Goal: Task Accomplishment & Management: Manage account settings

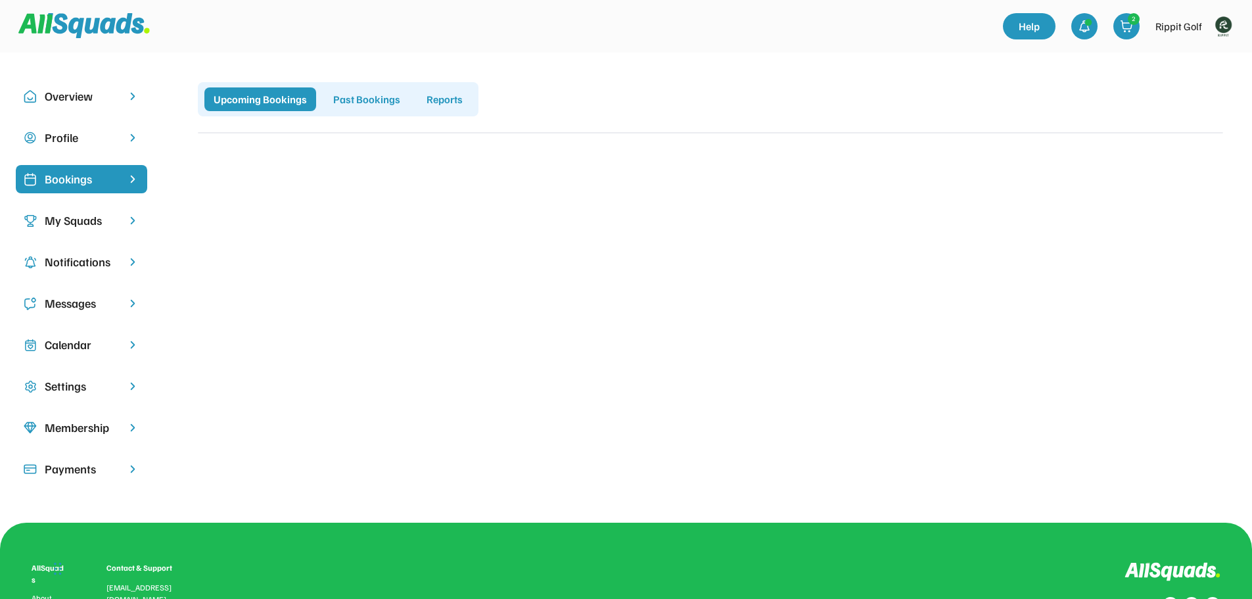
click at [88, 177] on div "Bookings" at bounding box center [82, 179] width 74 height 18
click at [106, 216] on div "My Squads" at bounding box center [82, 221] width 74 height 18
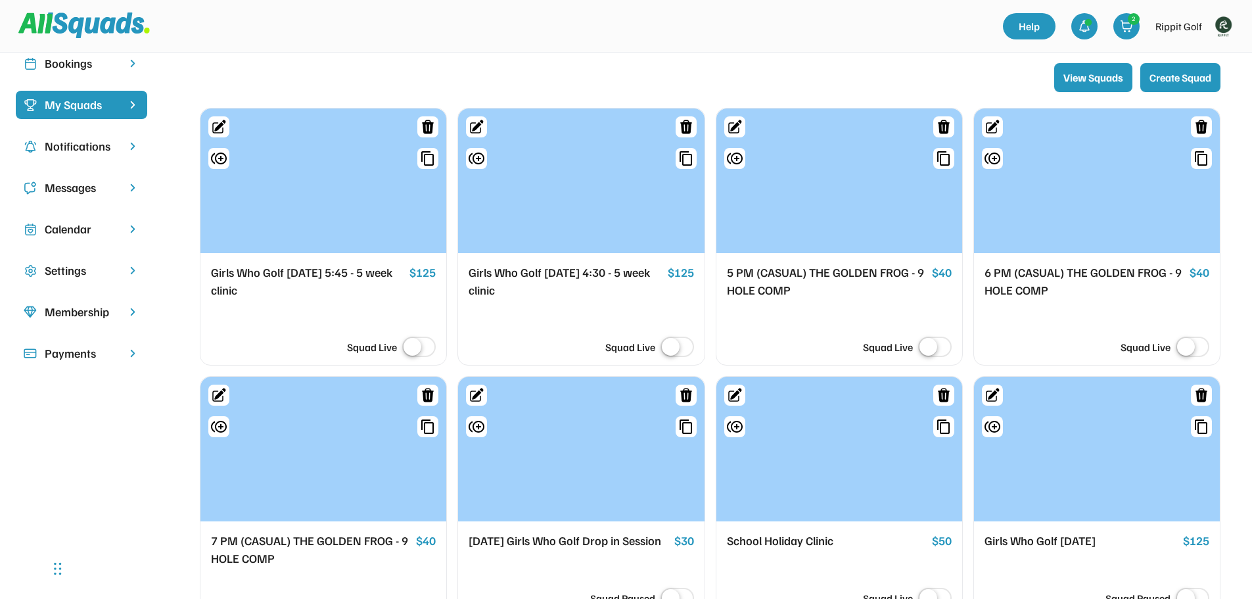
scroll to position [263, 0]
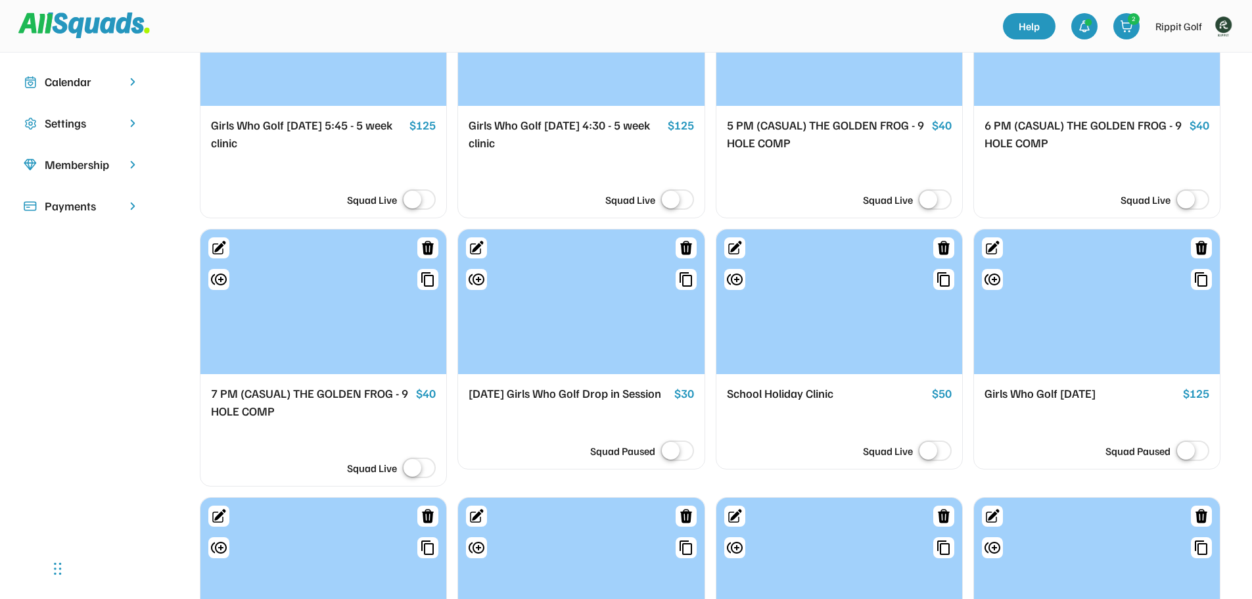
click at [866, 312] on div at bounding box center [839, 301] width 246 height 145
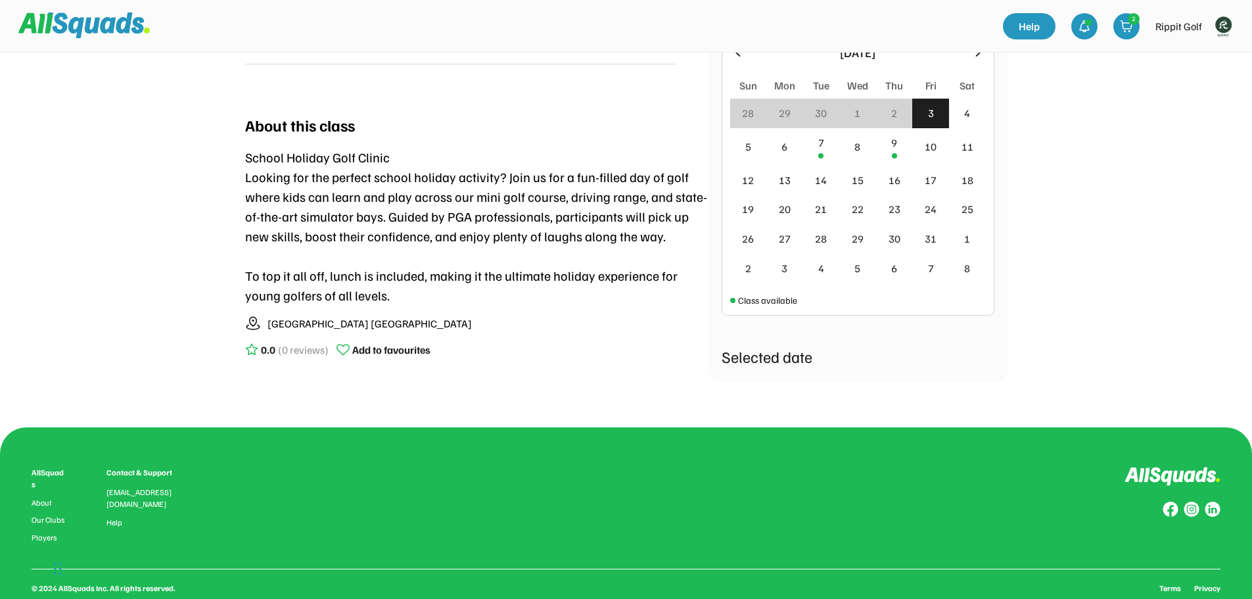
scroll to position [131, 0]
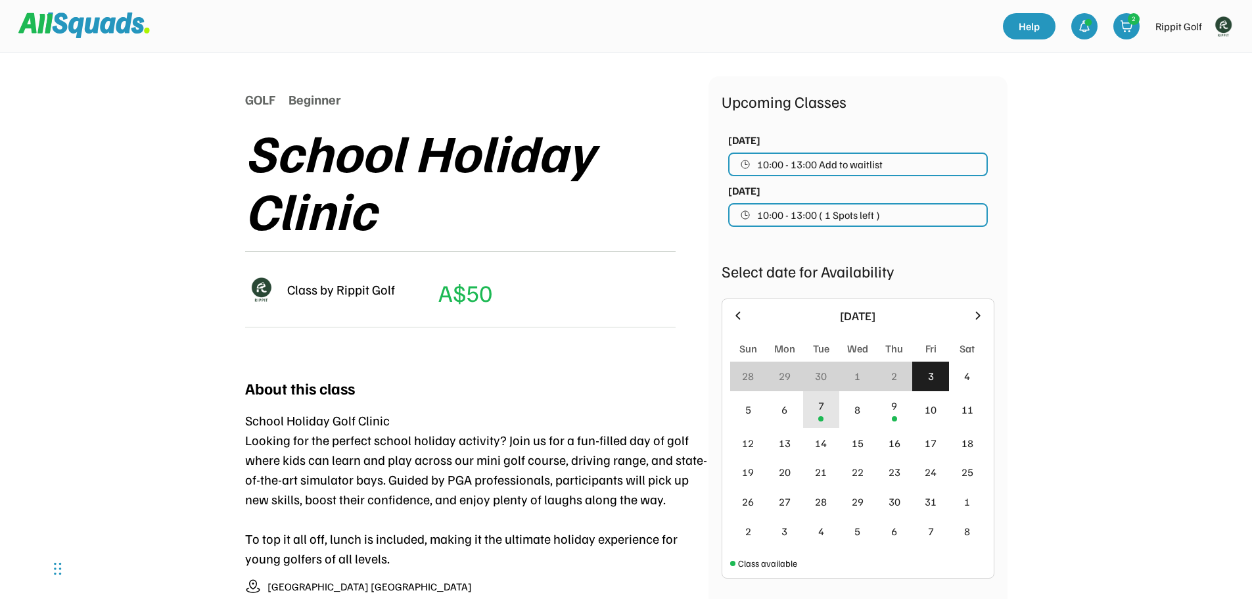
click at [820, 410] on div "7" at bounding box center [821, 406] width 6 height 16
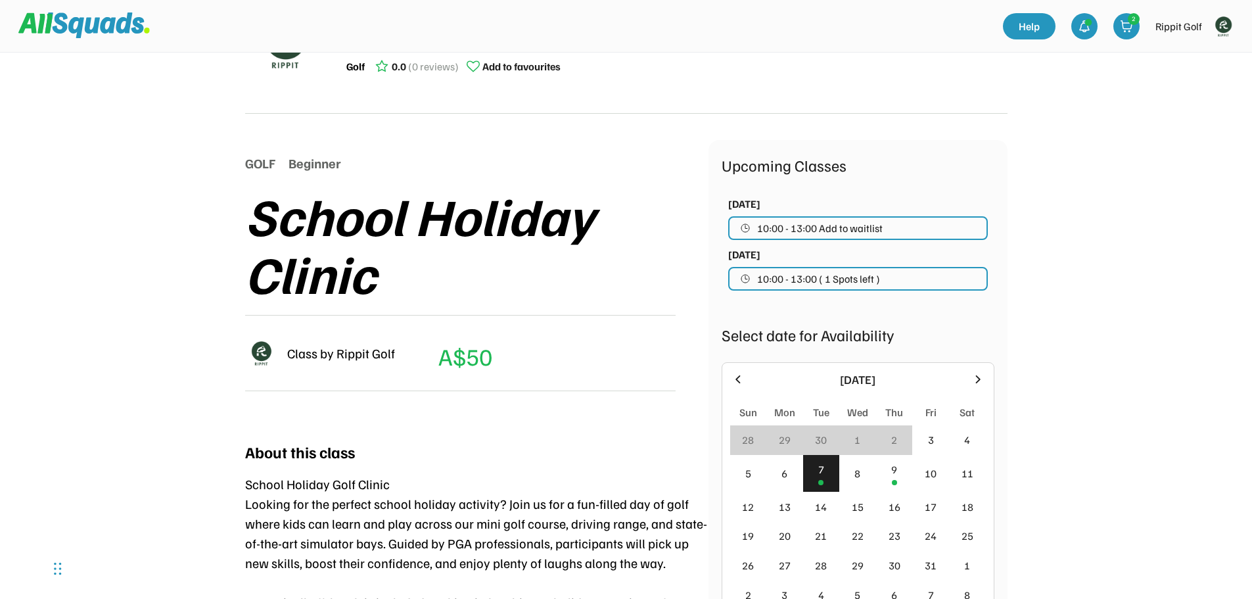
scroll to position [66, 0]
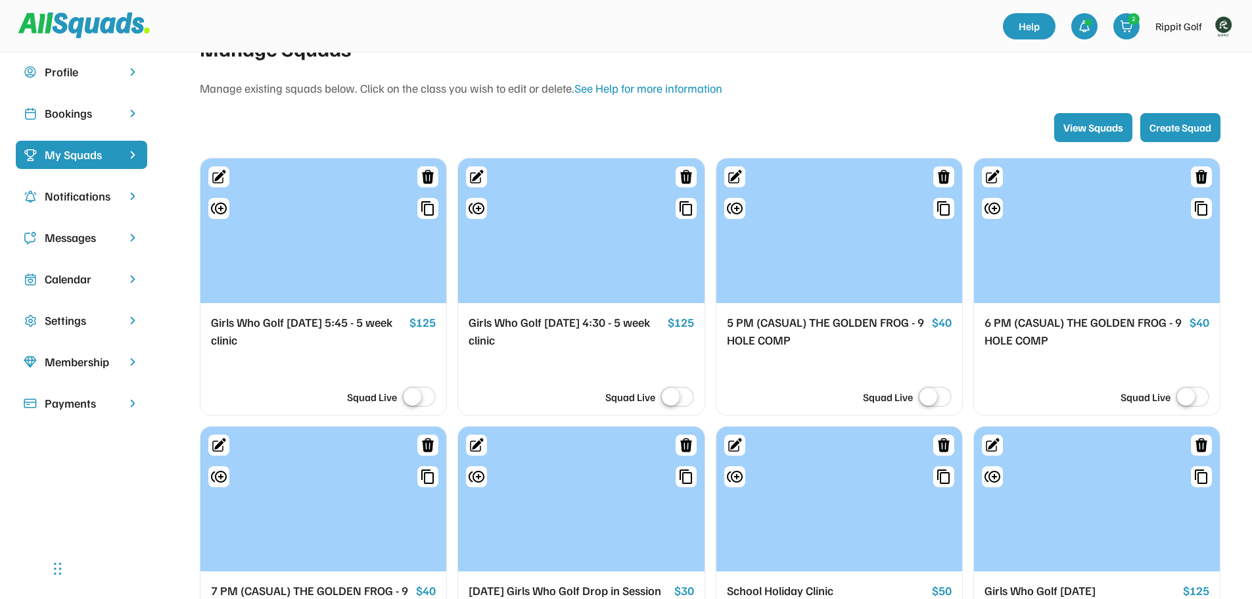
scroll to position [329, 0]
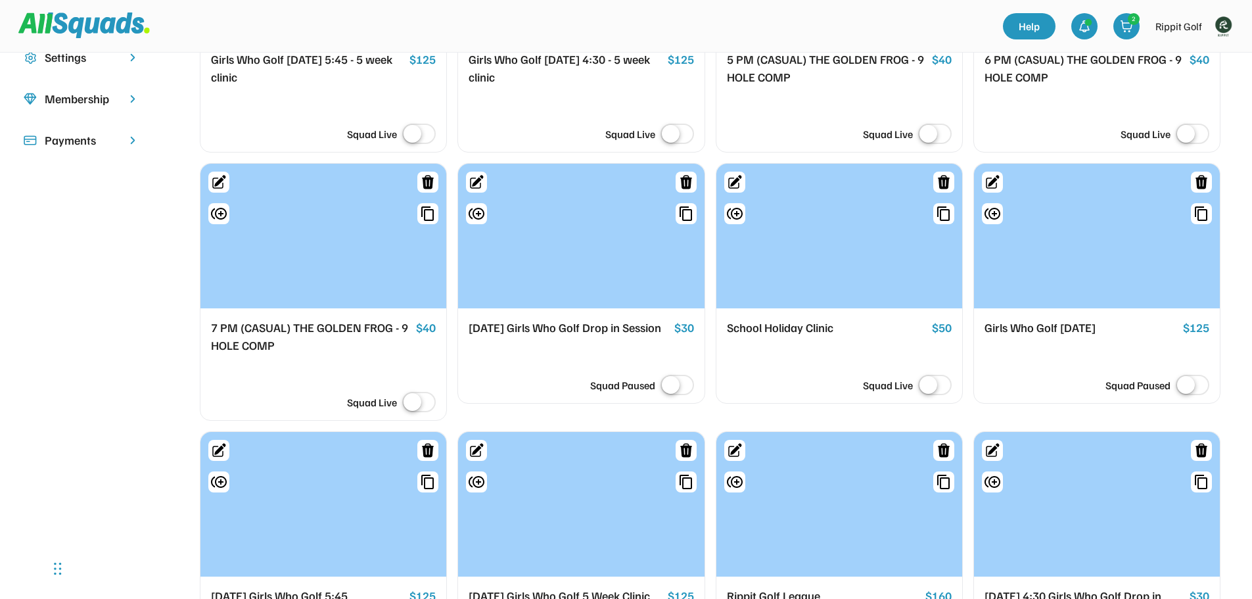
click at [808, 244] on div at bounding box center [839, 236] width 246 height 145
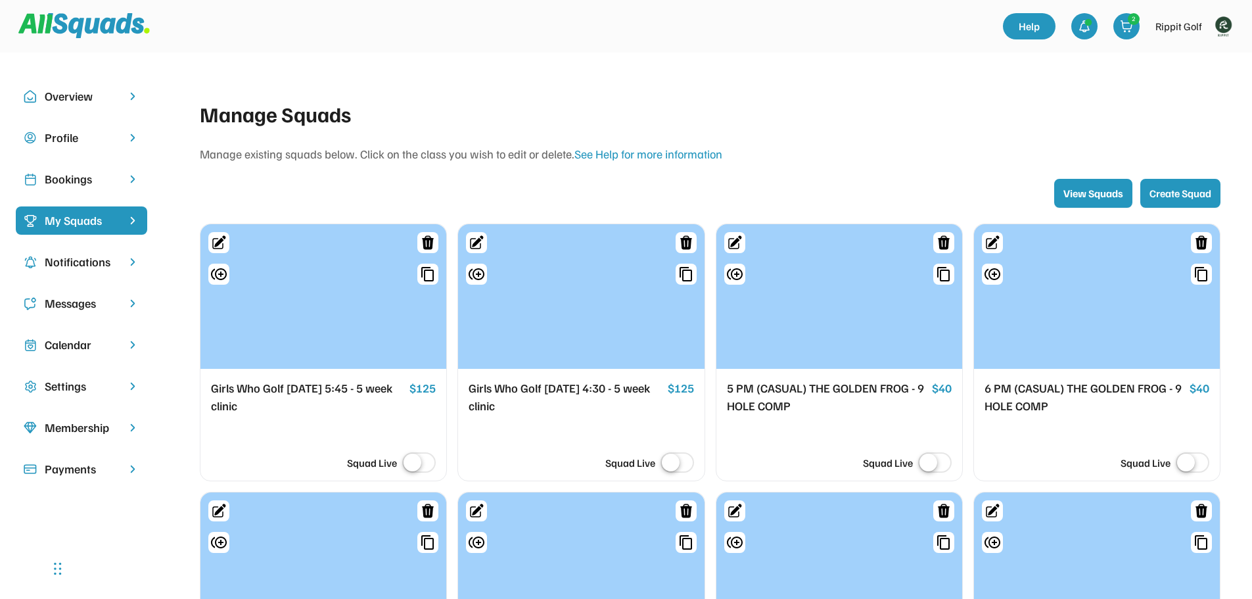
click at [86, 348] on div "Calendar" at bounding box center [82, 345] width 74 height 18
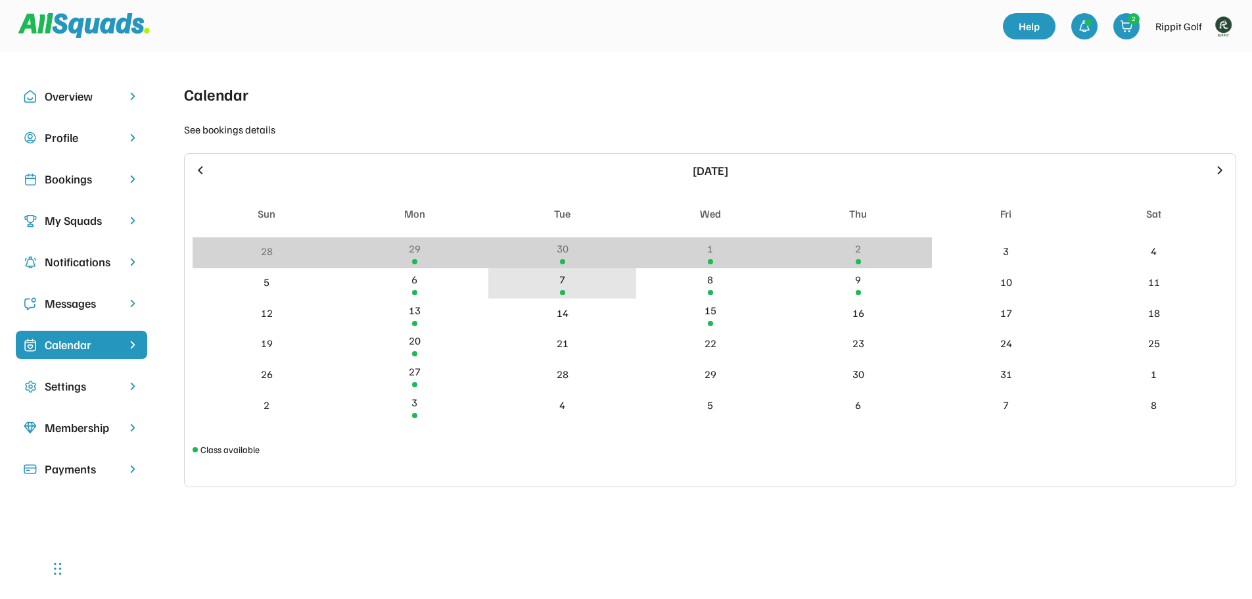
click at [540, 286] on div "7" at bounding box center [562, 283] width 148 height 31
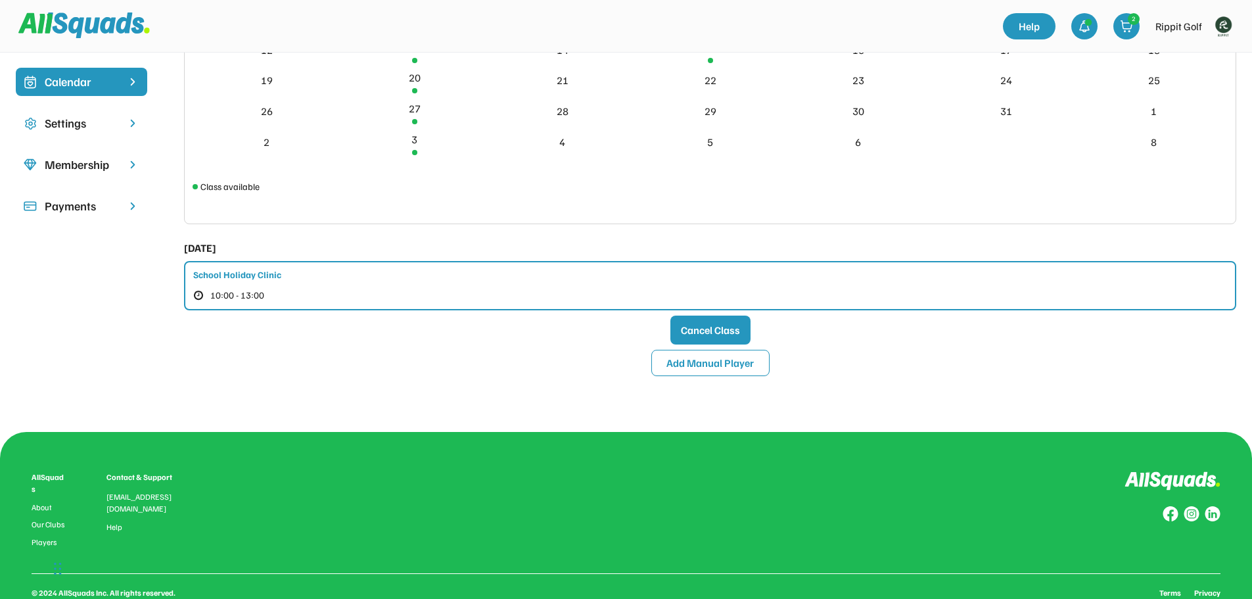
click at [382, 276] on div "School Holiday Clinic 10:00 - 13:00" at bounding box center [710, 285] width 1052 height 49
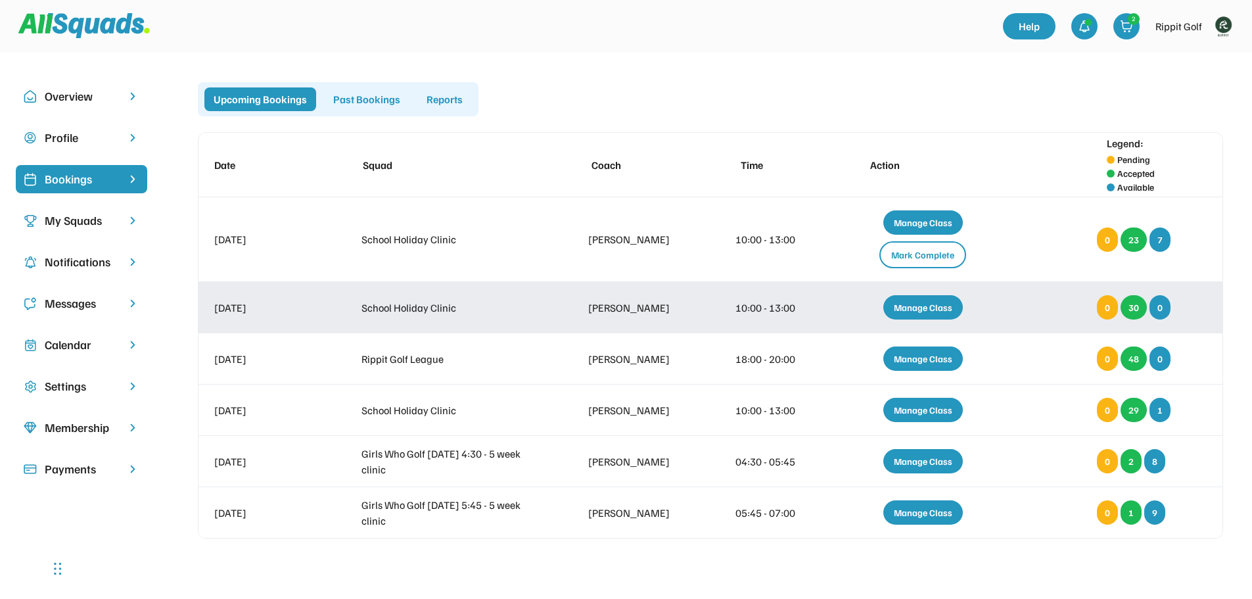
click at [935, 310] on div "Manage Class" at bounding box center [923, 307] width 80 height 24
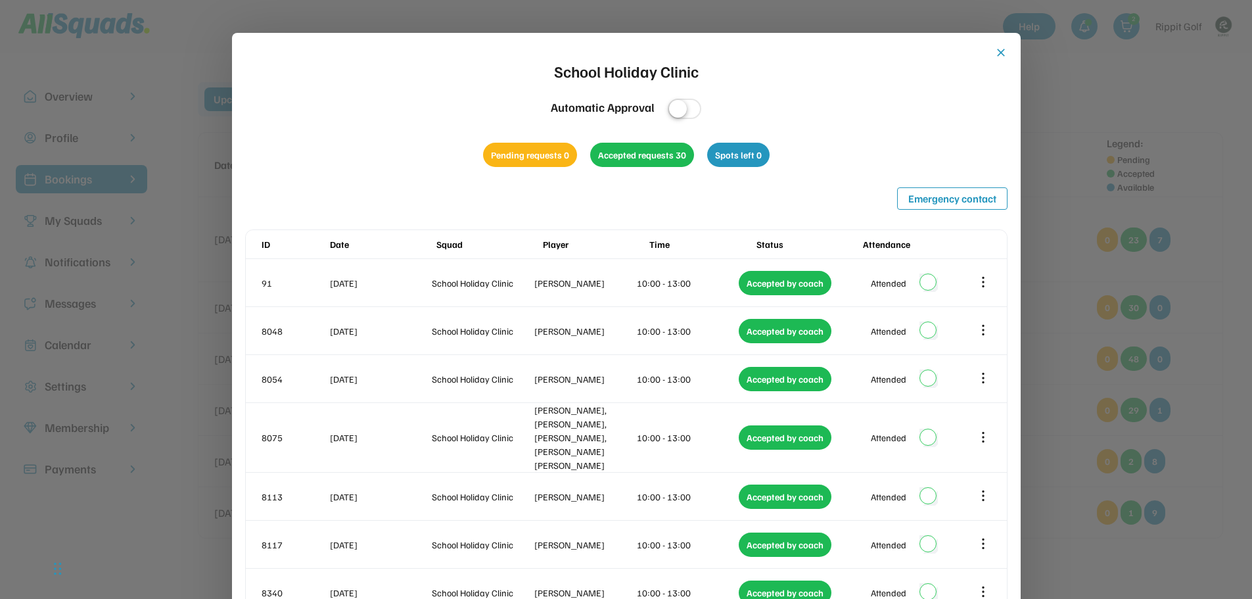
click at [1001, 51] on button "close" at bounding box center [1000, 52] width 13 height 13
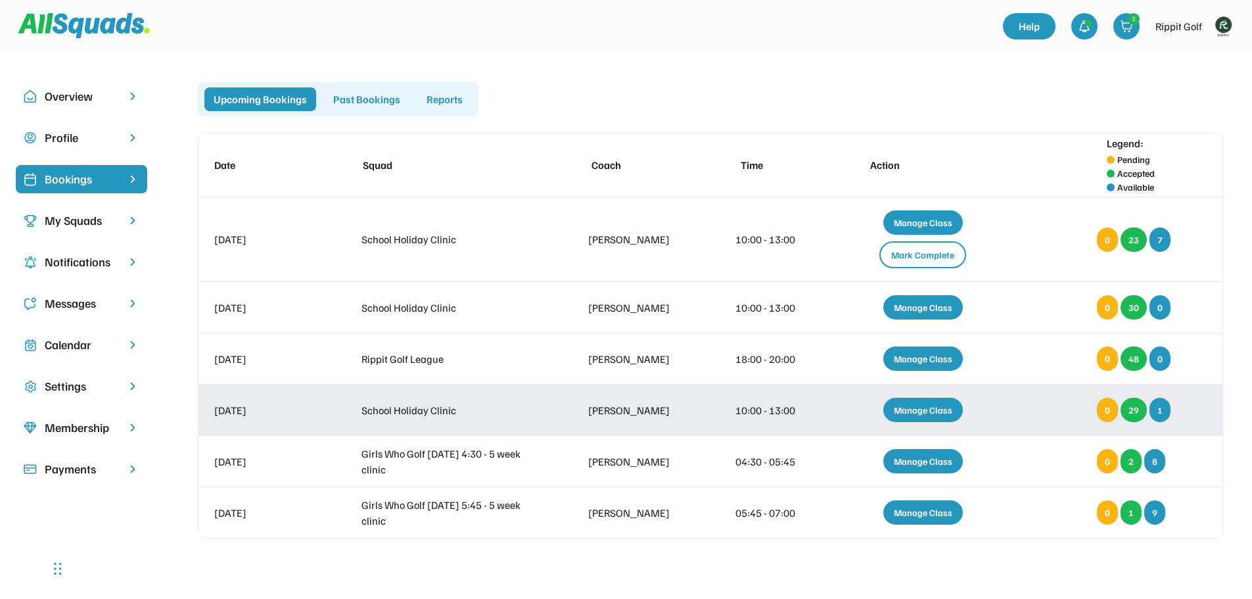
click at [937, 419] on div "Manage Class" at bounding box center [923, 410] width 80 height 24
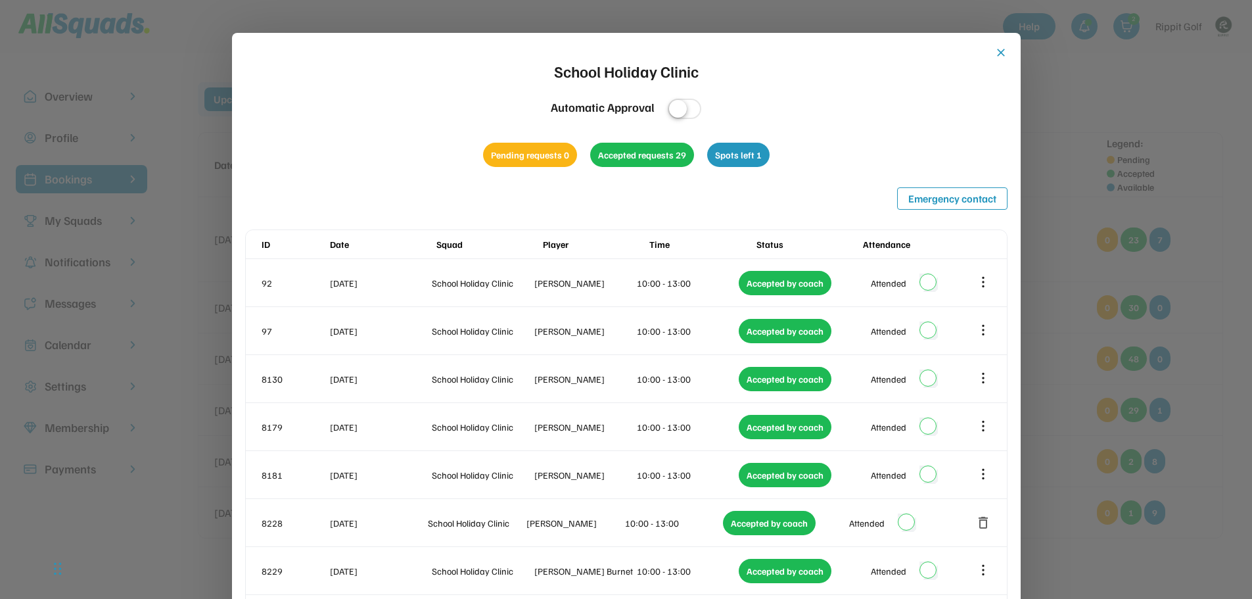
click at [996, 57] on button "close" at bounding box center [1000, 52] width 13 height 13
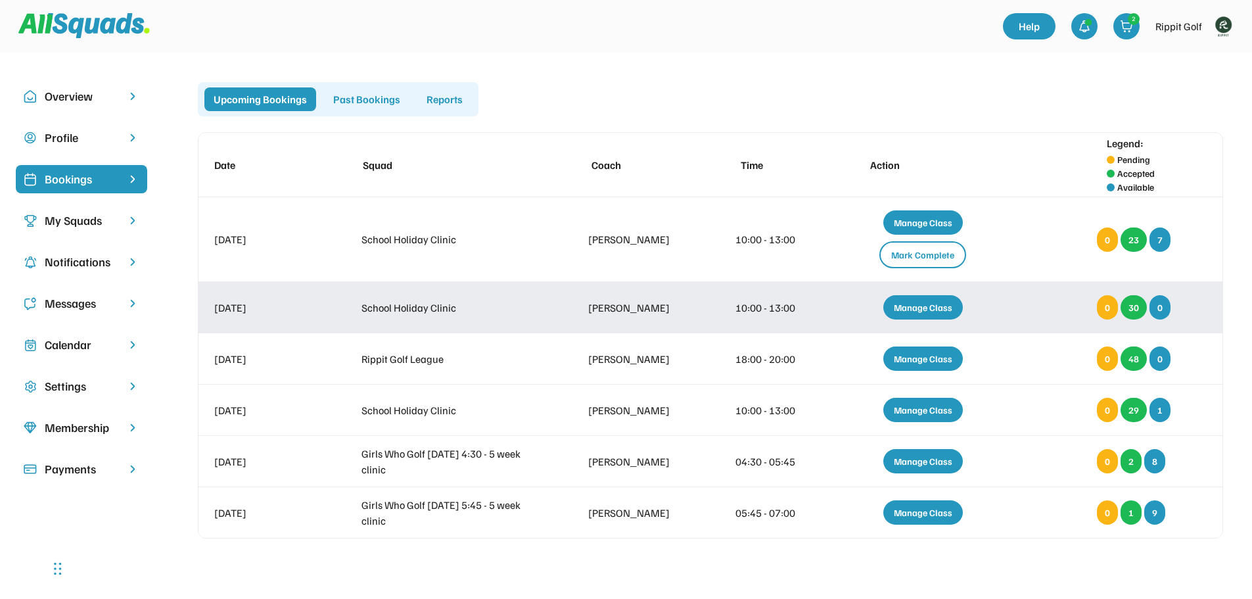
click at [921, 315] on div "Manage Class" at bounding box center [923, 307] width 80 height 24
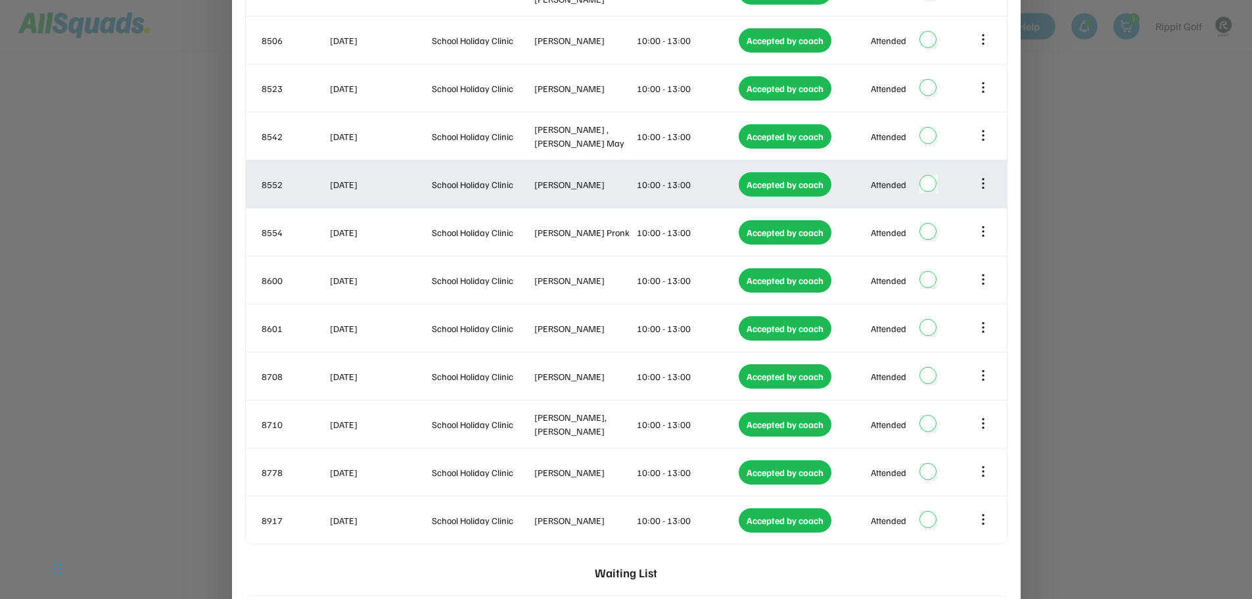
scroll to position [1149, 0]
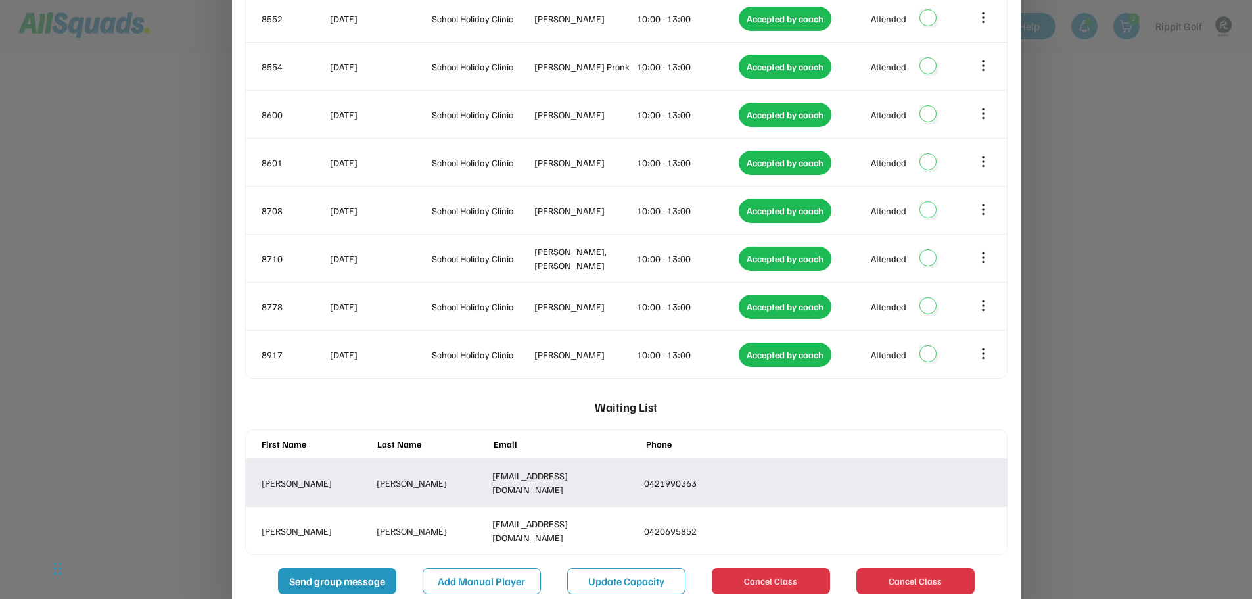
click at [722, 476] on div "[PERSON_NAME] [EMAIL_ADDRESS][DOMAIN_NAME] 0421990363" at bounding box center [626, 482] width 761 height 47
click at [658, 476] on div "0421990363" at bounding box center [717, 483] width 146 height 14
click at [557, 480] on div "[PERSON_NAME] [EMAIL_ADDRESS][DOMAIN_NAME] 0421990363" at bounding box center [626, 482] width 761 height 47
click at [593, 469] on div "[EMAIL_ADDRESS][DOMAIN_NAME]" at bounding box center [565, 483] width 146 height 28
click at [805, 459] on div "[PERSON_NAME] [EMAIL_ADDRESS][DOMAIN_NAME] 0421990363" at bounding box center [626, 482] width 761 height 47
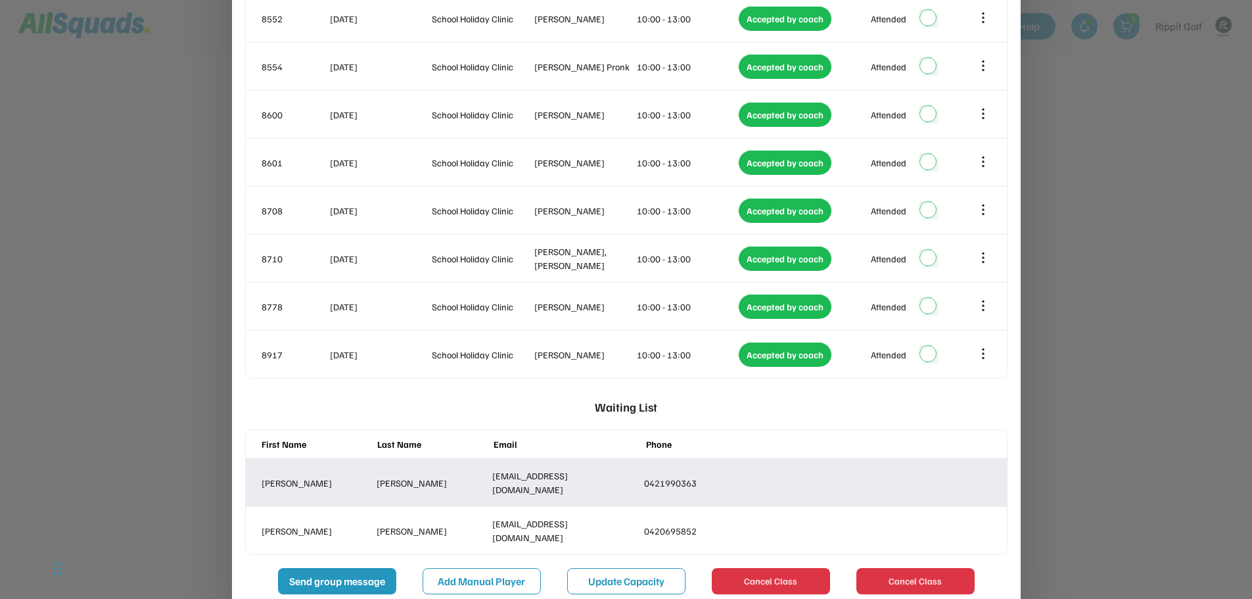
click at [907, 459] on div "[PERSON_NAME] [EMAIL_ADDRESS][DOMAIN_NAME] 0421990363" at bounding box center [626, 482] width 761 height 47
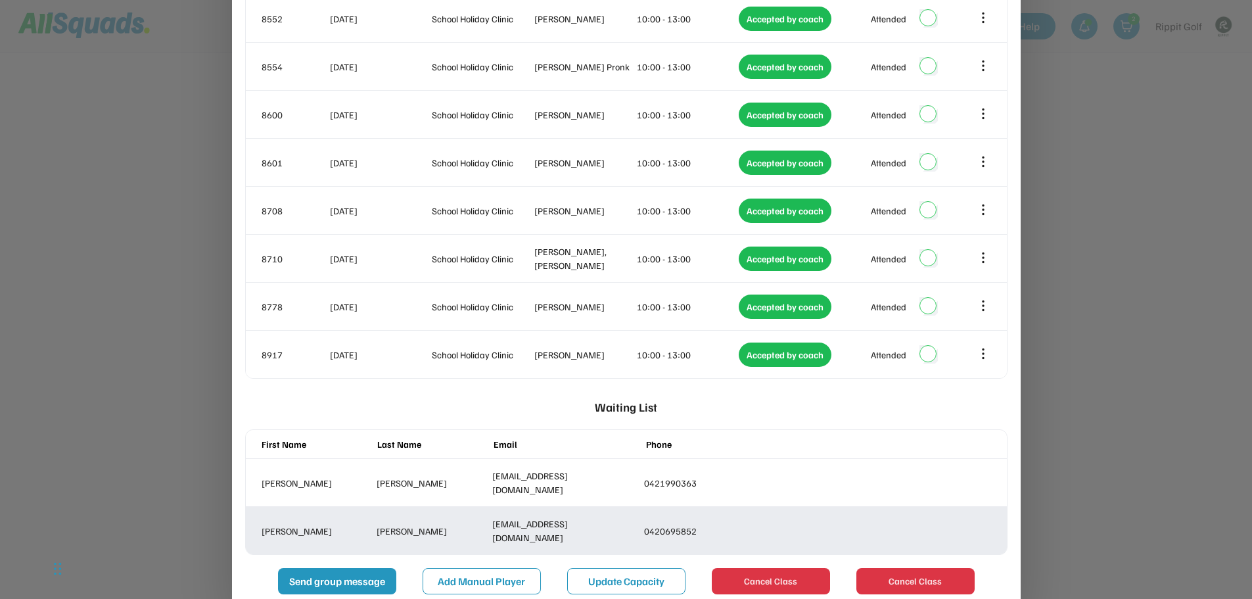
click at [685, 524] on div "0420695852" at bounding box center [717, 531] width 146 height 14
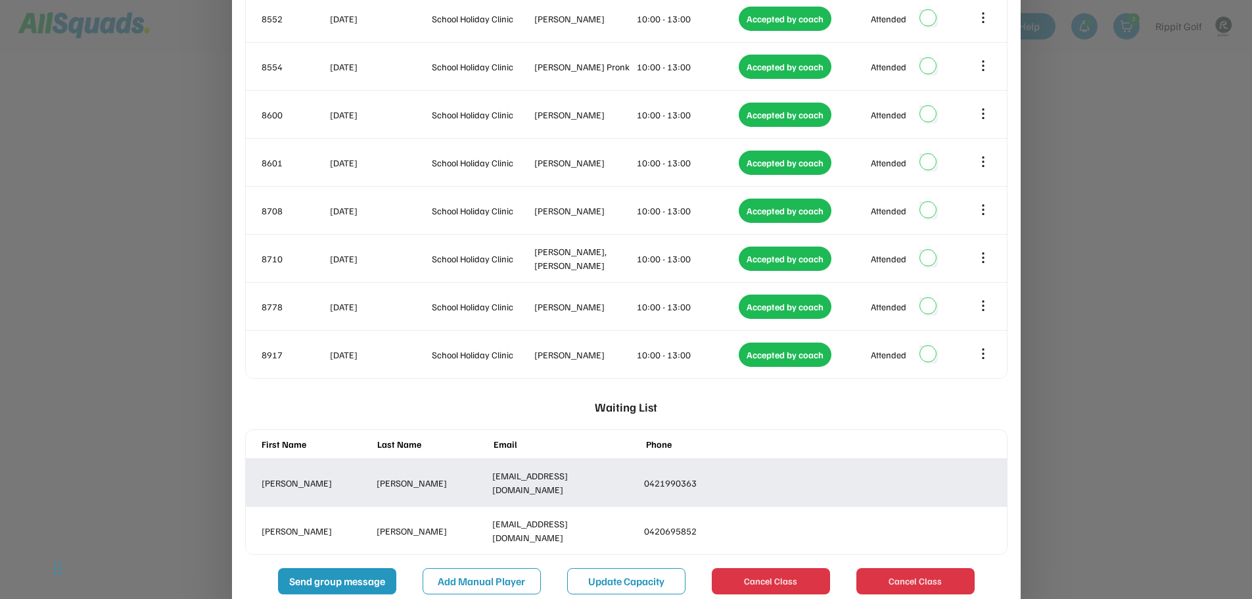
click at [693, 476] on div "0421990363" at bounding box center [717, 483] width 146 height 14
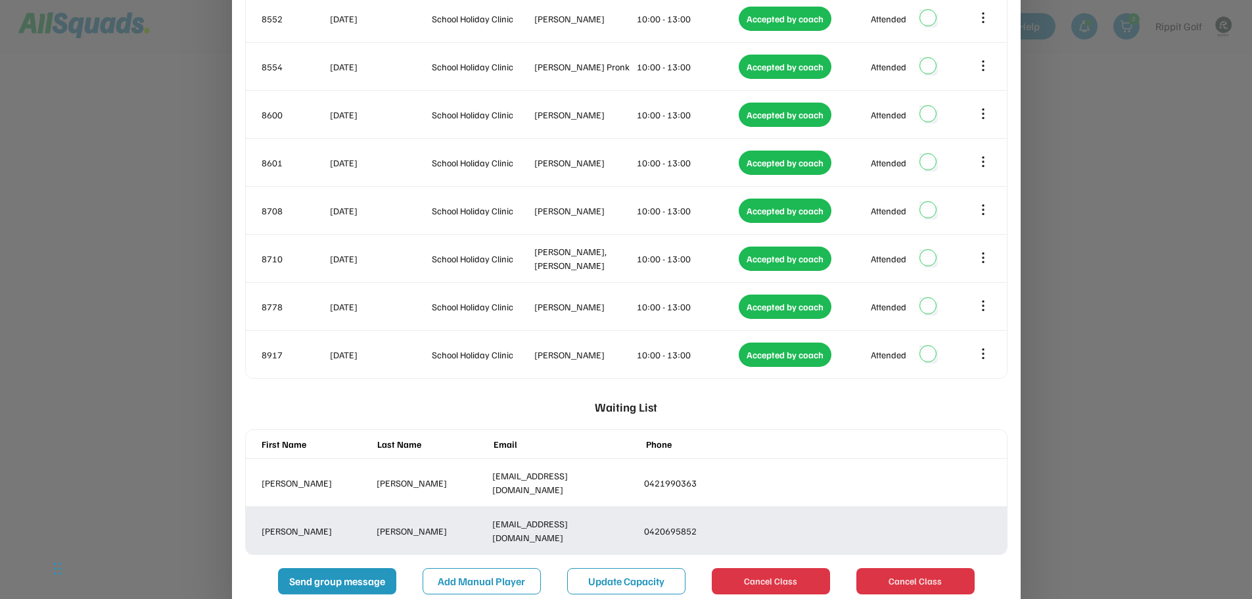
click at [693, 524] on div "0420695852" at bounding box center [717, 531] width 146 height 14
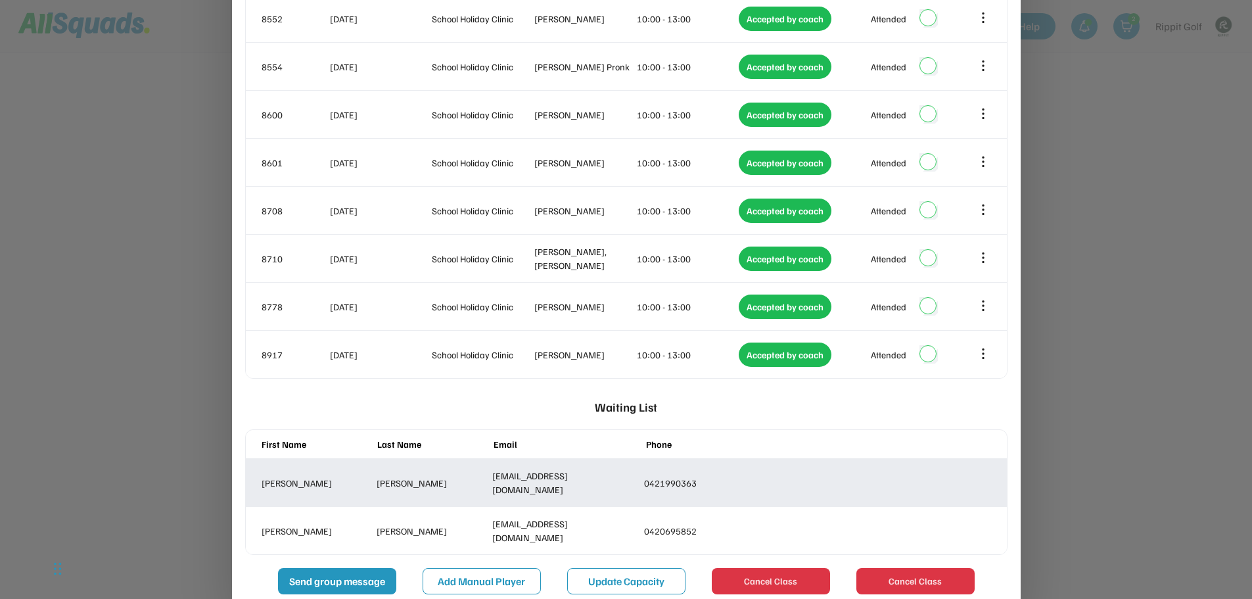
click at [704, 476] on div "0421990363" at bounding box center [717, 483] width 146 height 14
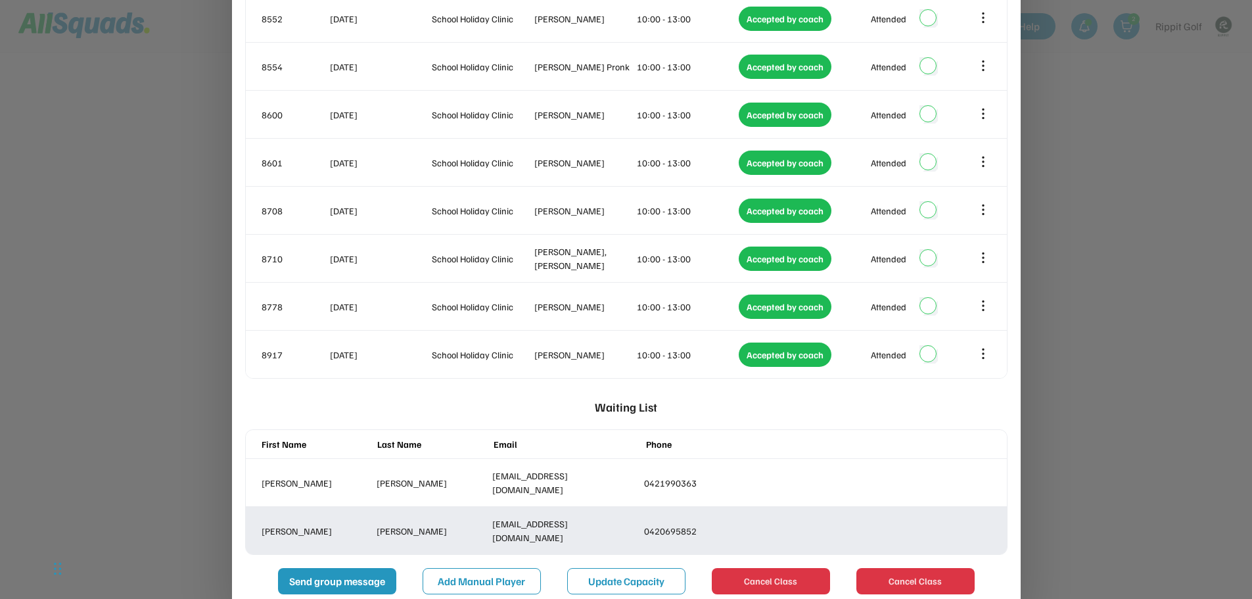
click at [731, 507] on div "[PERSON_NAME] [PERSON_NAME][EMAIL_ADDRESS][DOMAIN_NAME] 0420695852" at bounding box center [626, 530] width 761 height 47
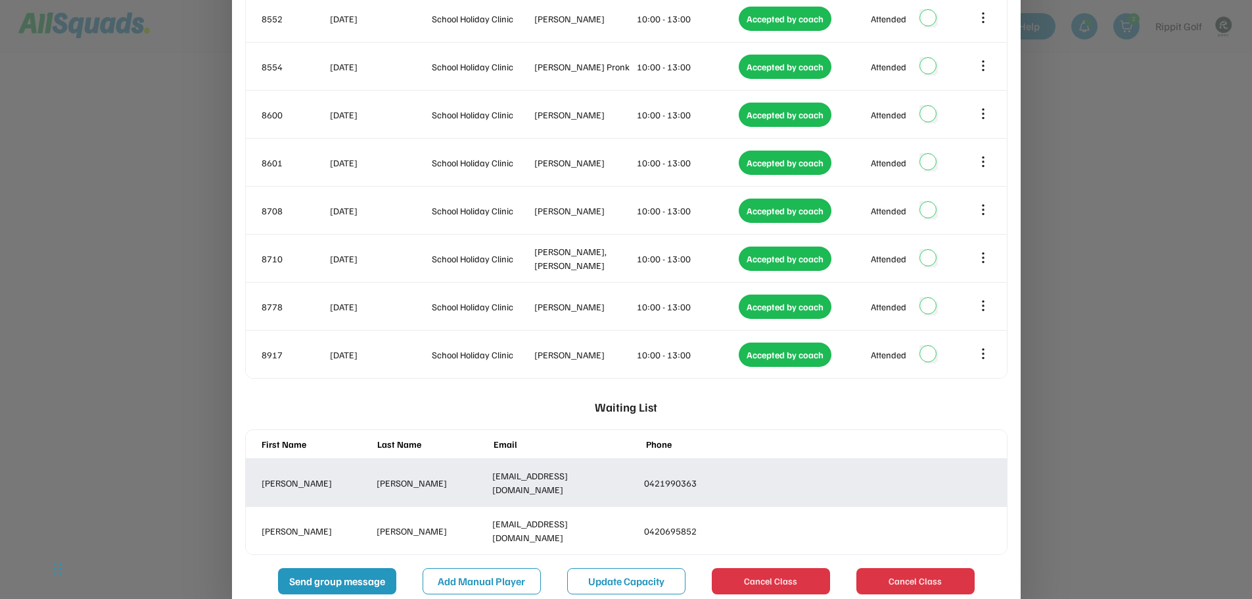
click at [738, 476] on div "0421990363" at bounding box center [717, 483] width 146 height 14
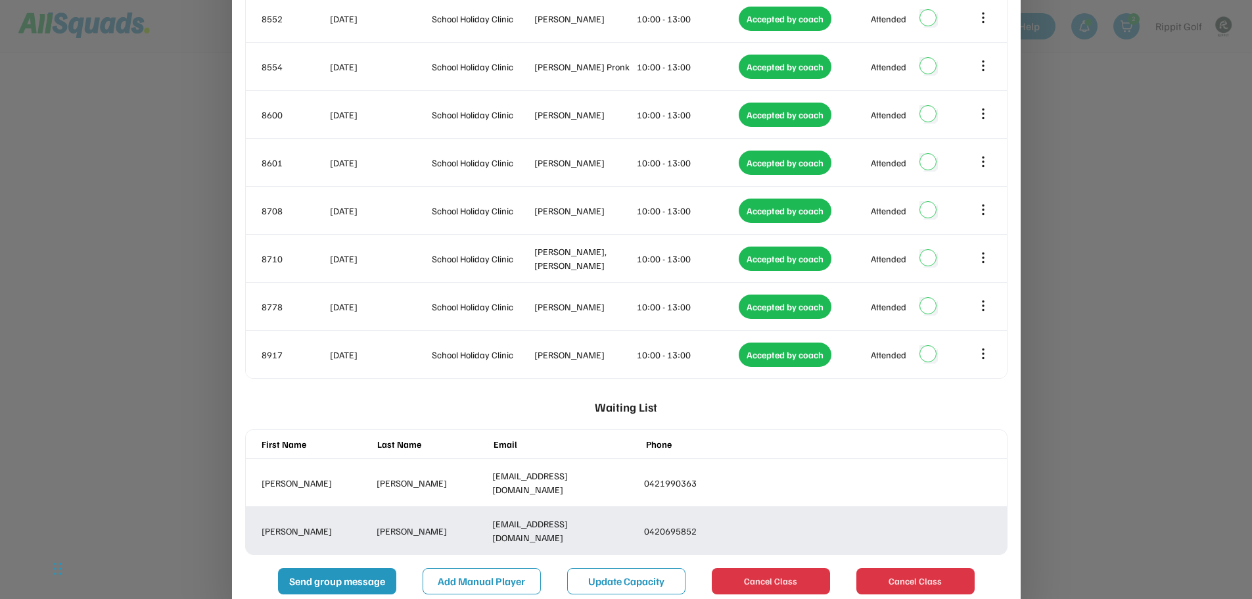
click at [718, 524] on div "0420695852" at bounding box center [717, 531] width 146 height 14
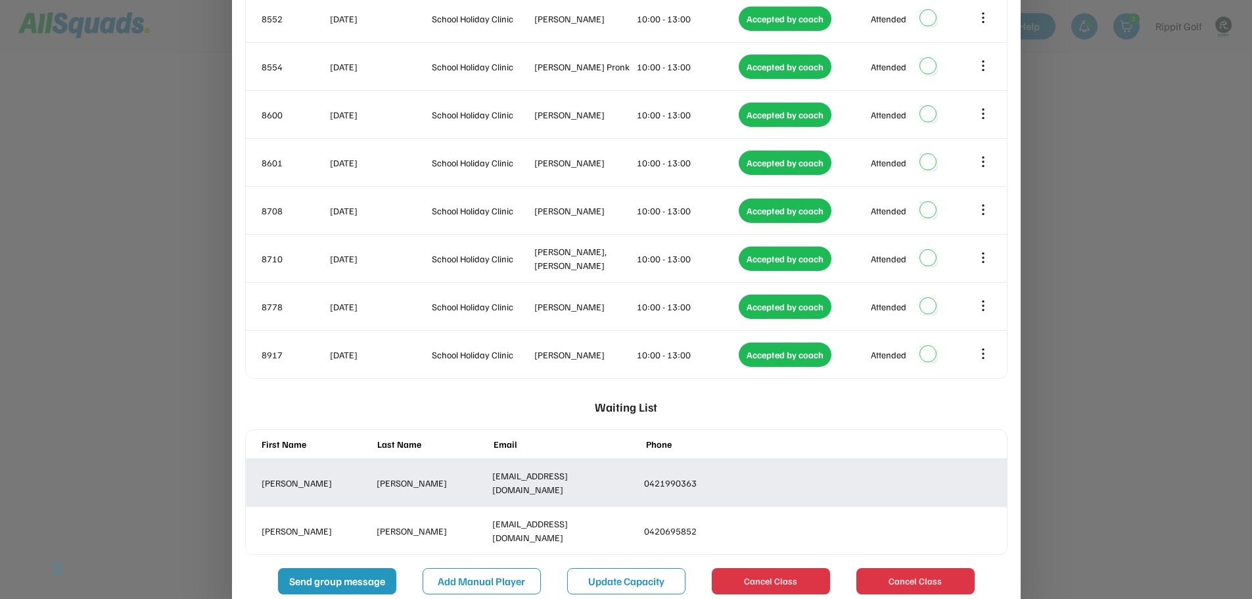
click at [726, 476] on div "0421990363" at bounding box center [717, 483] width 146 height 14
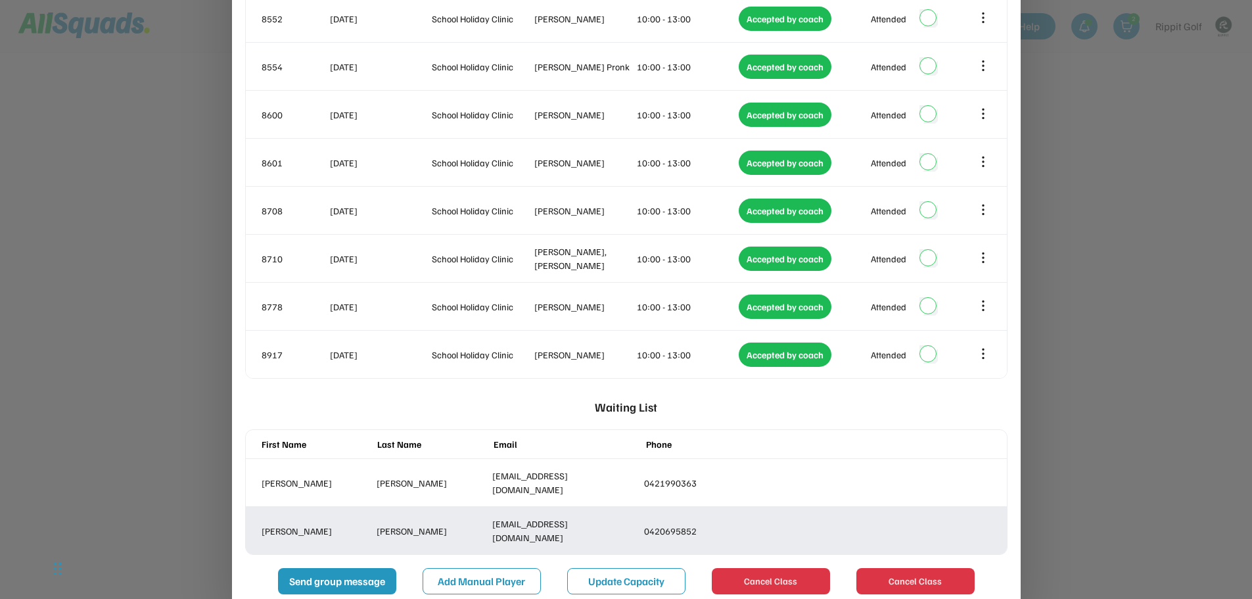
click at [741, 524] on div "0420695852" at bounding box center [717, 531] width 146 height 14
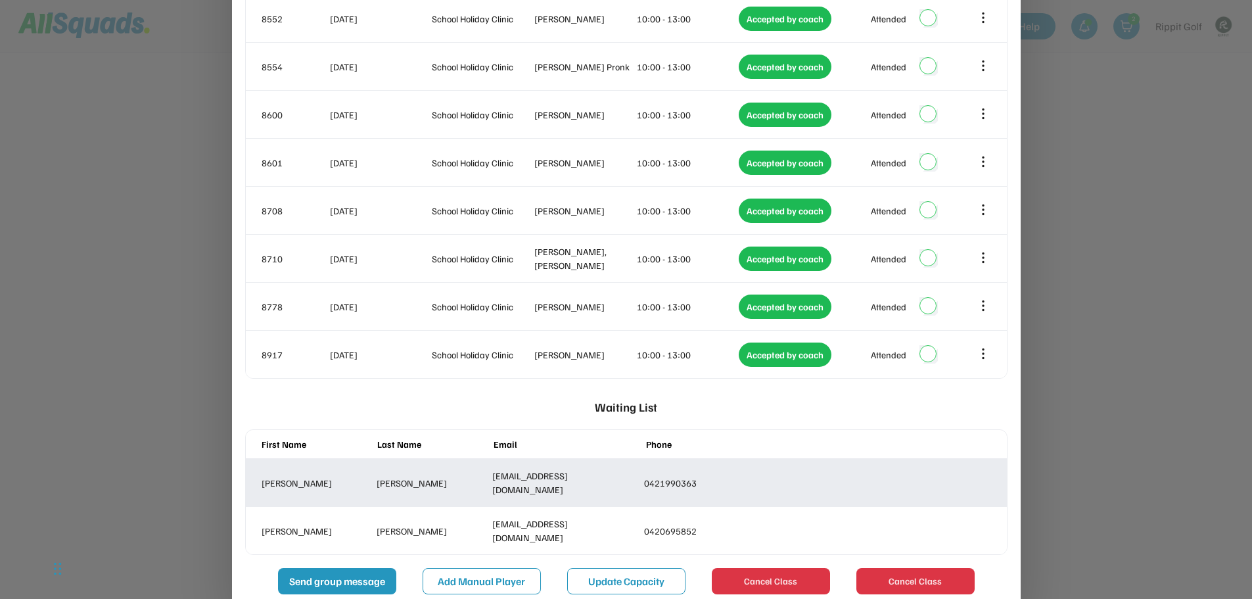
click at [743, 459] on div "[PERSON_NAME] [EMAIL_ADDRESS][DOMAIN_NAME] 0421990363" at bounding box center [626, 482] width 761 height 47
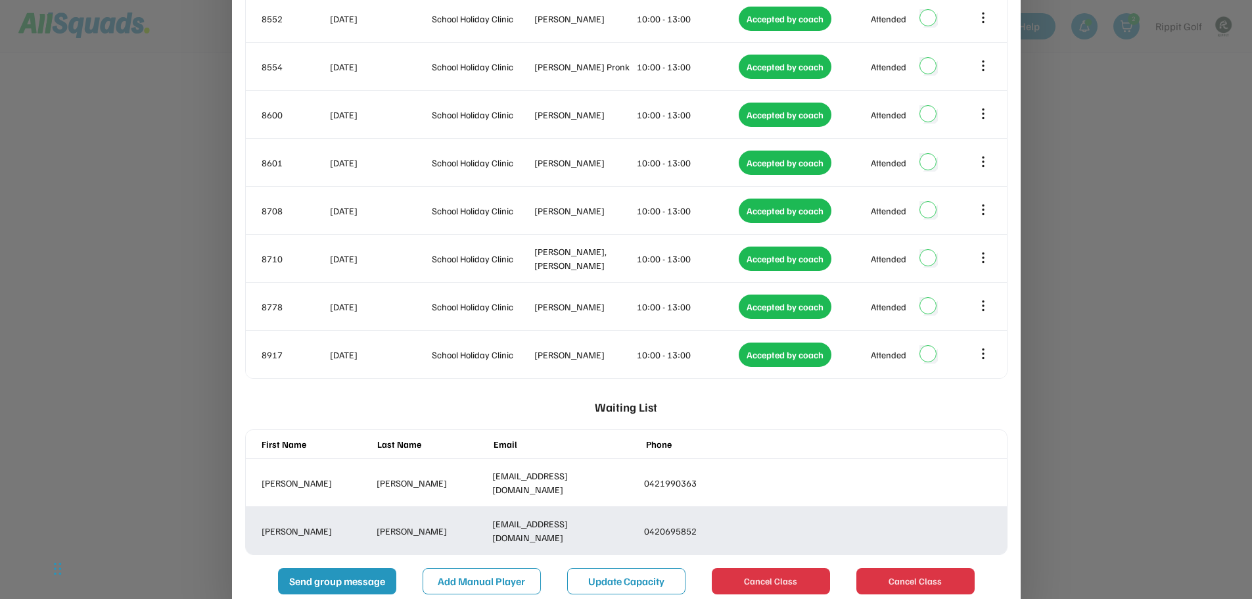
click at [721, 507] on div "[PERSON_NAME] [PERSON_NAME][EMAIL_ADDRESS][DOMAIN_NAME] 0420695852" at bounding box center [626, 530] width 761 height 47
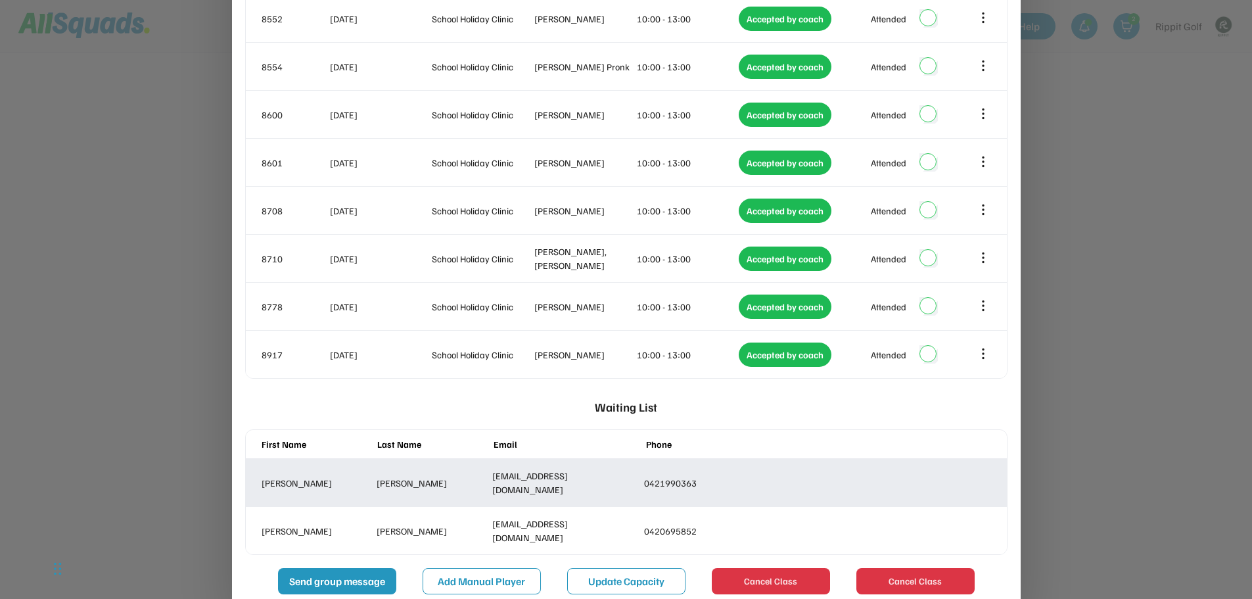
click at [726, 480] on div "[PERSON_NAME] [EMAIL_ADDRESS][DOMAIN_NAME] 0421990363" at bounding box center [626, 482] width 761 height 47
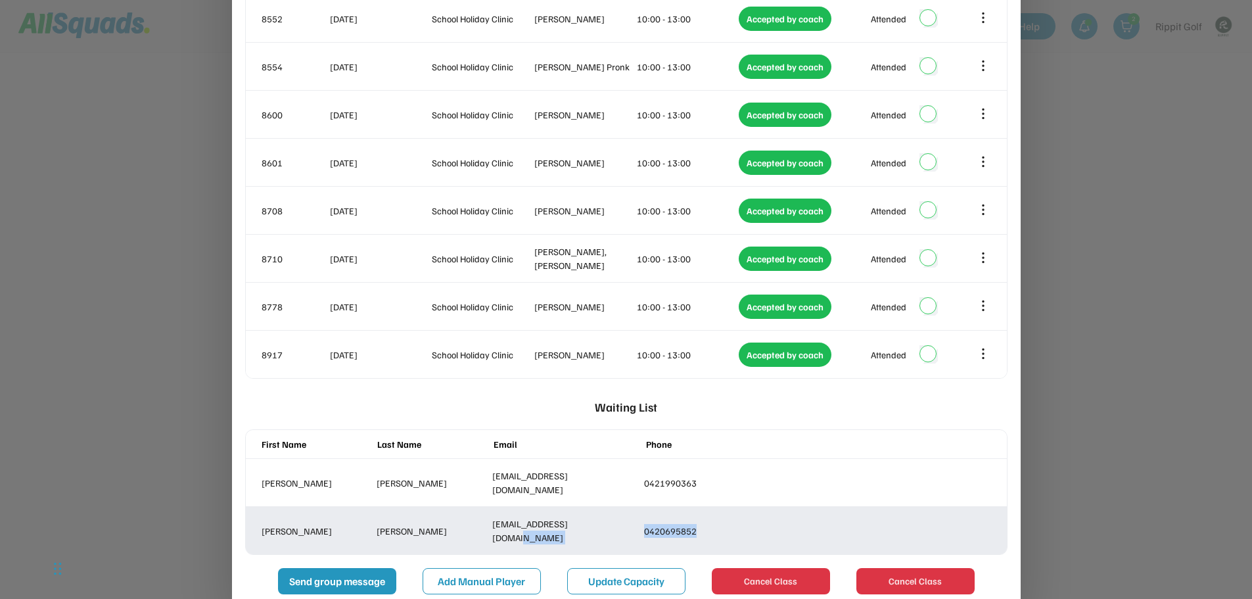
drag, startPoint x: 697, startPoint y: 511, endPoint x: 632, endPoint y: 512, distance: 65.1
click at [632, 512] on div "[PERSON_NAME] [PERSON_NAME][EMAIL_ADDRESS][DOMAIN_NAME] 0420695852" at bounding box center [626, 530] width 761 height 47
click at [690, 524] on div "0420695852" at bounding box center [717, 531] width 146 height 14
click at [698, 524] on div "0420695852" at bounding box center [717, 531] width 146 height 14
